Goal: Task Accomplishment & Management: Manage account settings

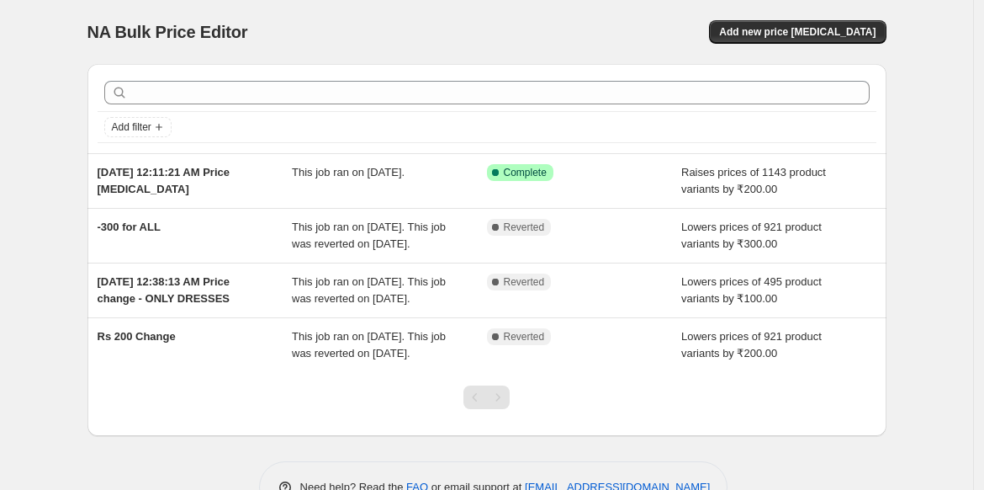
scroll to position [95, 0]
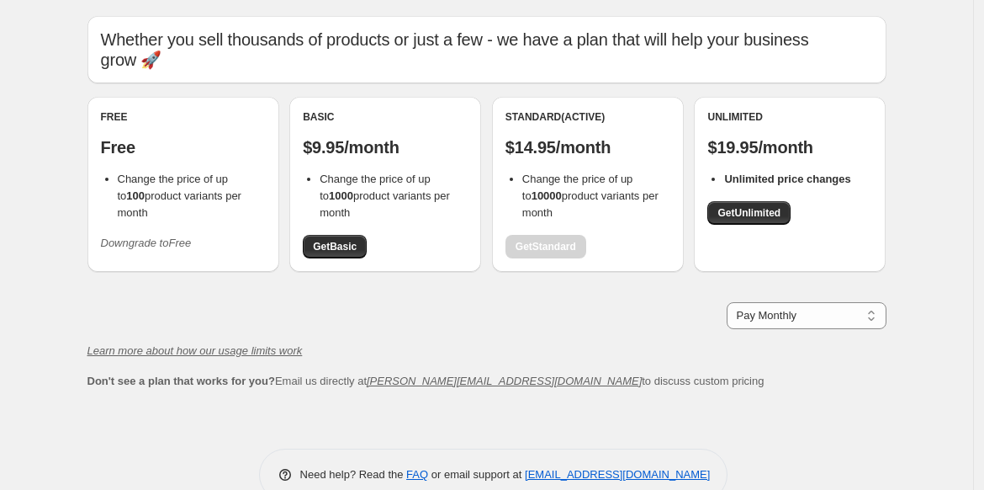
scroll to position [46, 0]
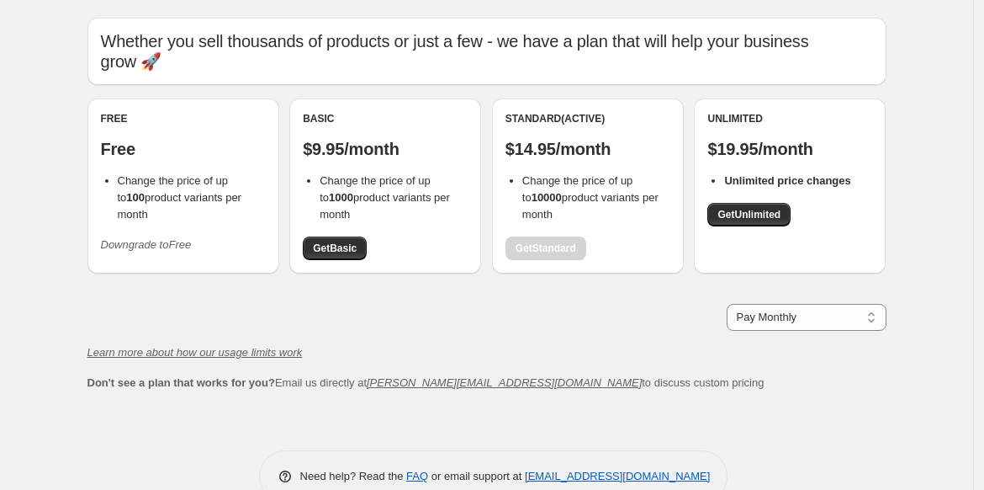
click at [188, 206] on div "Free Free Change the price of up to 100 product variants per month Downgrade to…" at bounding box center [183, 185] width 165 height 146
click at [162, 237] on div "Free Free Change the price of up to 100 product variants per month Downgrade to…" at bounding box center [183, 185] width 165 height 146
click at [162, 235] on button "Downgrade to Free" at bounding box center [146, 244] width 111 height 27
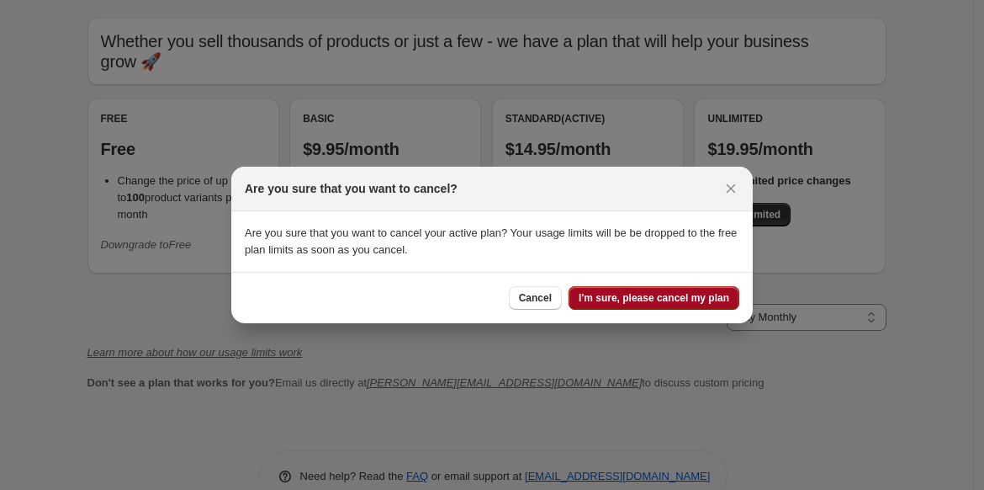
click at [628, 297] on span "I'm sure, please cancel my plan" at bounding box center [654, 297] width 151 height 13
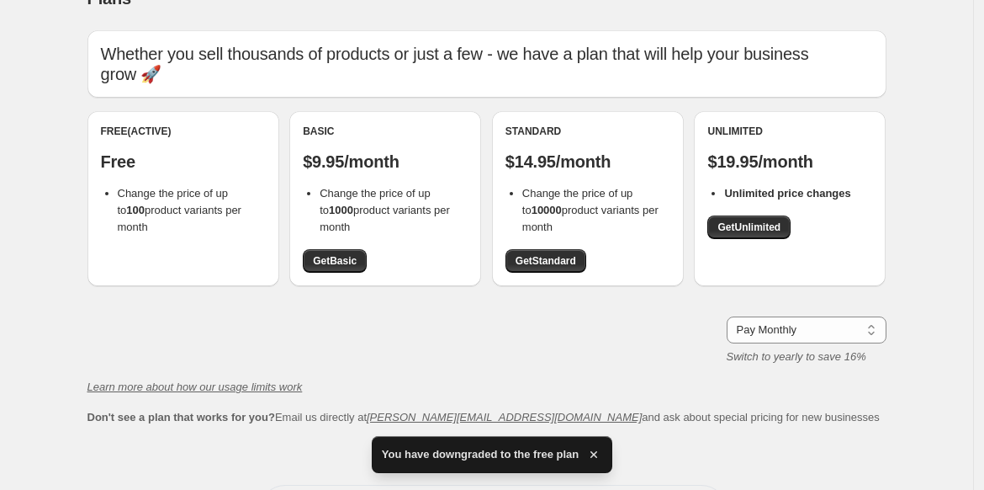
scroll to position [27, 0]
